Goal: Task Accomplishment & Management: Complete application form

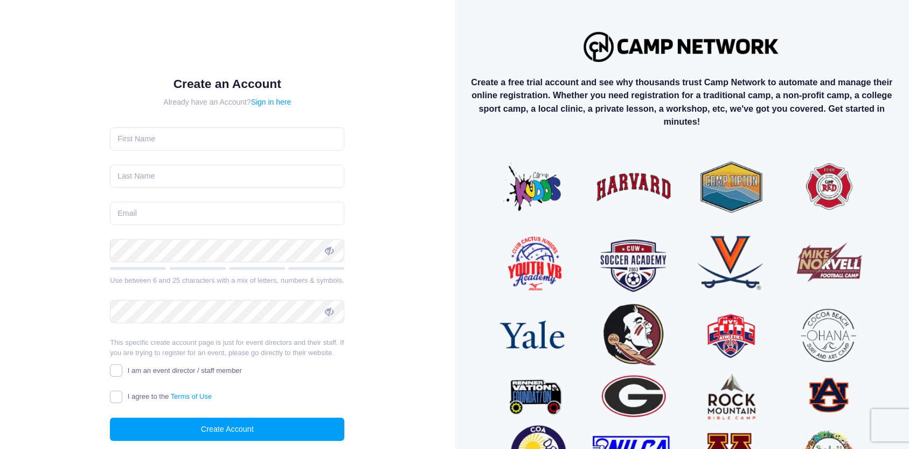
click at [858, 52] on div "Create a free trial account and see why thousands trust Camp Network to automat…" at bounding box center [682, 263] width 455 height 526
click at [795, 26] on div "Create a free trial account and see why thousands trust Camp Network to automat…" at bounding box center [682, 263] width 455 height 526
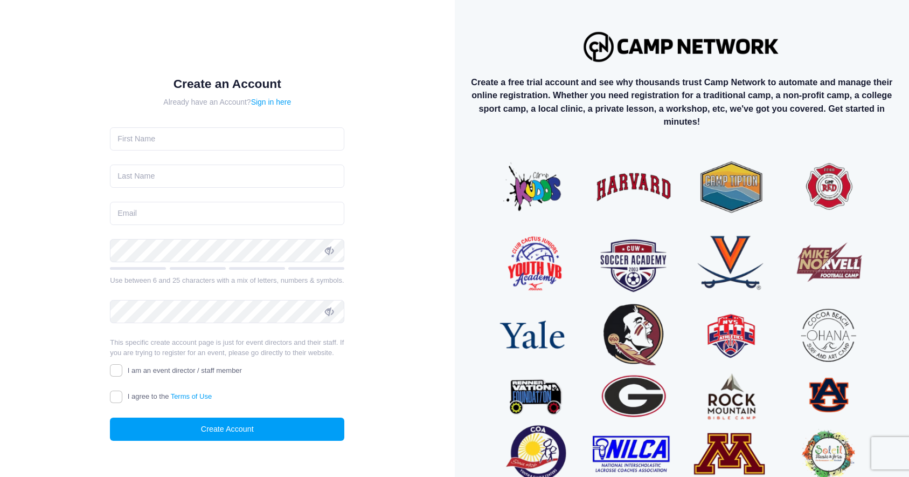
click at [425, 195] on div "Create an Account Already have an Account? Sign in here" at bounding box center [228, 268] width 420 height 500
click at [409, 132] on div "Create an Account Already have an Account? Sign in here" at bounding box center [228, 268] width 420 height 500
click at [177, 143] on input "text" at bounding box center [227, 138] width 234 height 23
type input "[PERSON_NAME]"
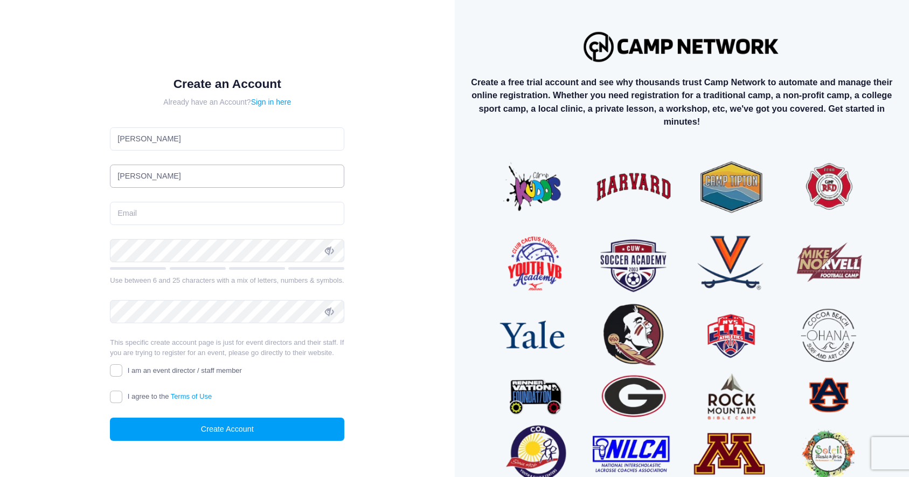
type input "[PERSON_NAME][EMAIL_ADDRESS][PERSON_NAME][DOMAIN_NAME]"
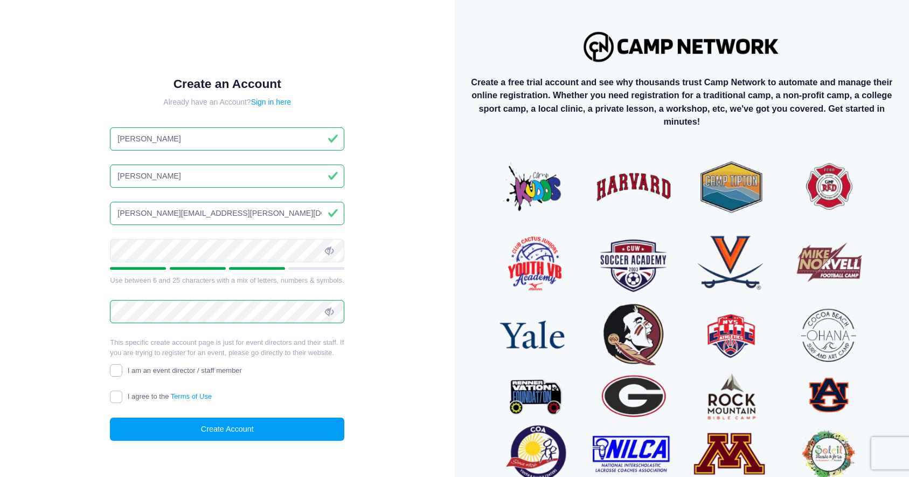
click at [116, 373] on input "I am an event director / staff member" at bounding box center [116, 370] width 12 height 12
checkbox input "true"
click at [120, 395] on input "I agree to the Terms of Use" at bounding box center [116, 396] width 12 height 12
checkbox input "true"
click at [174, 212] on input "[PERSON_NAME][EMAIL_ADDRESS][PERSON_NAME][DOMAIN_NAME]" at bounding box center [227, 213] width 234 height 23
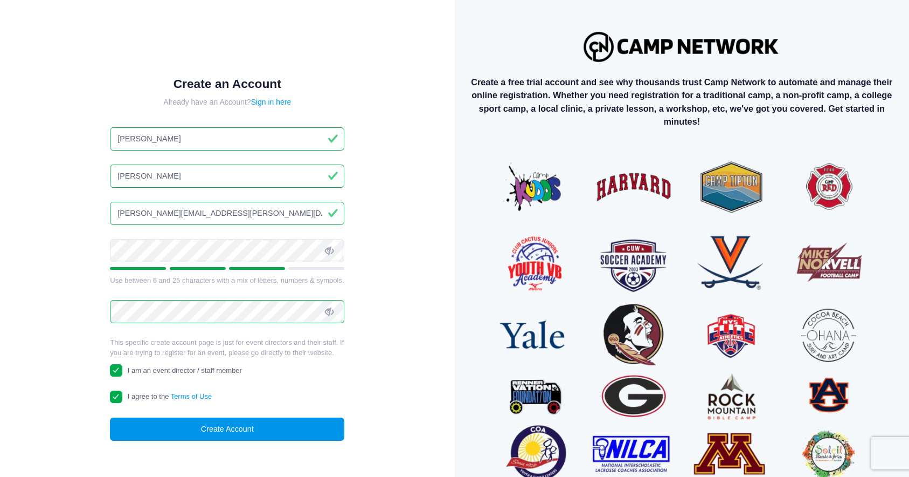
type input "[PERSON_NAME][EMAIL_ADDRESS][PERSON_NAME][DATE][DOMAIN_NAME]"
click at [268, 426] on button "Create Account" at bounding box center [227, 428] width 234 height 23
